Goal: Navigation & Orientation: Understand site structure

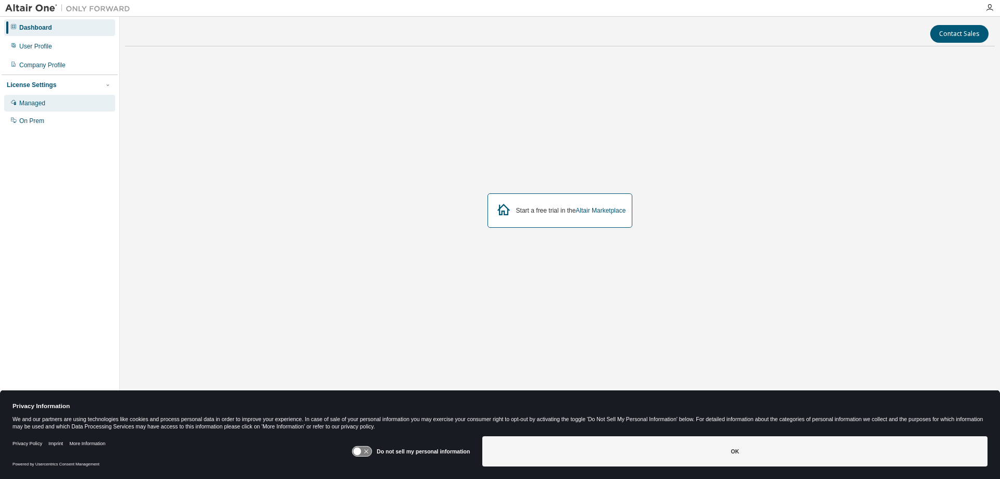
click at [35, 103] on div "Managed" at bounding box center [32, 103] width 26 height 8
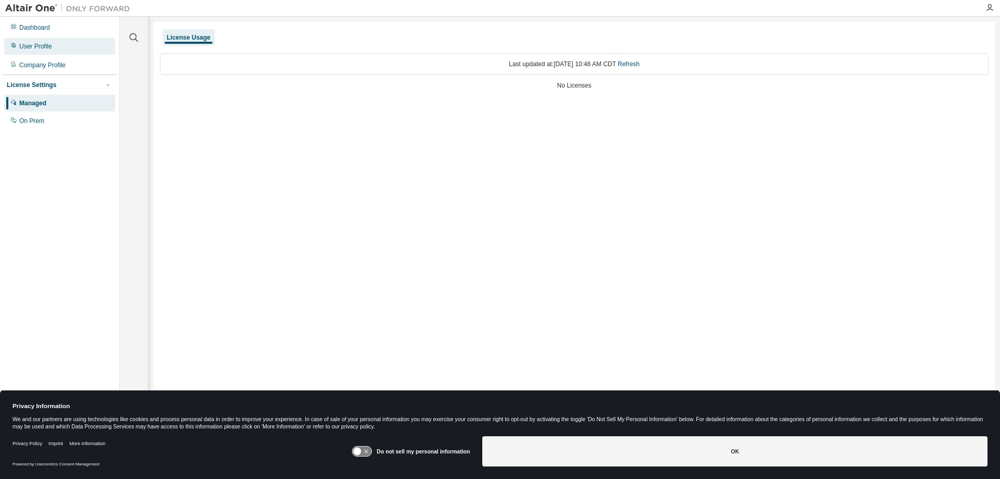
click at [38, 44] on div "User Profile" at bounding box center [35, 46] width 33 height 8
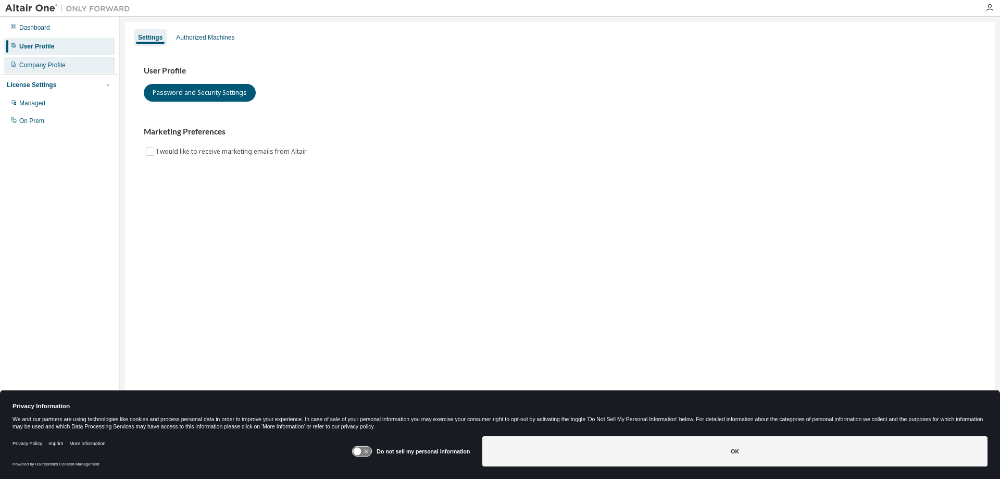
click at [36, 67] on div "Company Profile" at bounding box center [42, 65] width 46 height 8
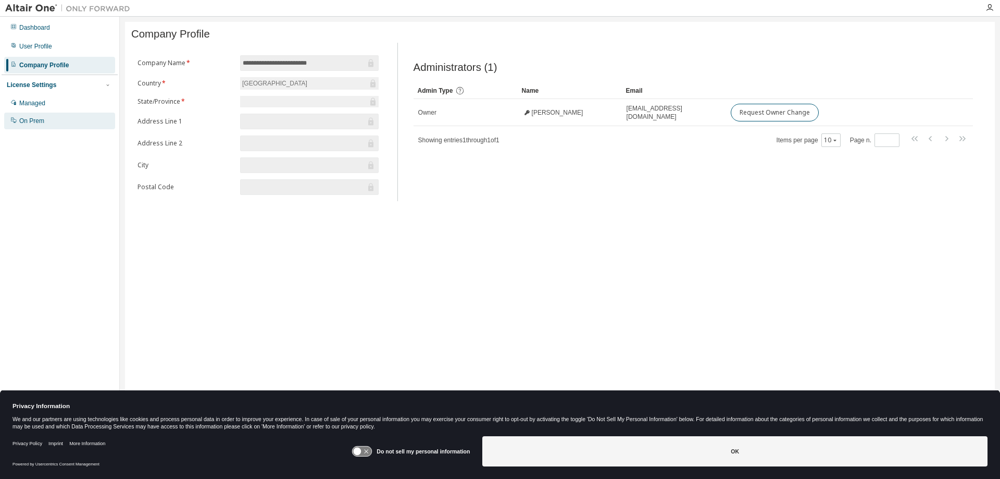
click at [29, 122] on div "On Prem" at bounding box center [31, 121] width 25 height 8
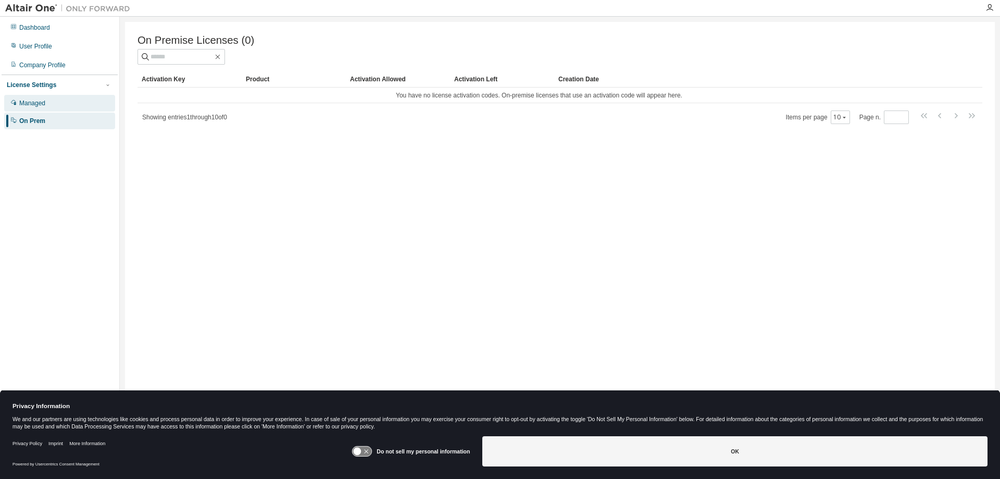
click at [33, 106] on div "Managed" at bounding box center [32, 103] width 26 height 8
